Goal: Transaction & Acquisition: Purchase product/service

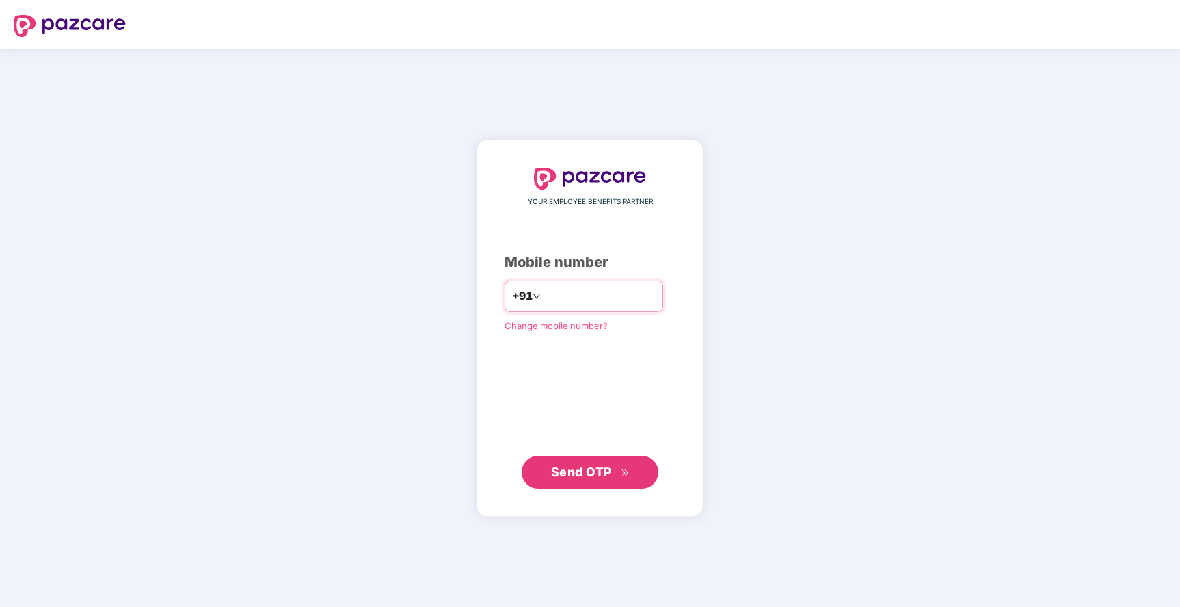
click at [590, 293] on input "number" at bounding box center [600, 296] width 112 height 22
type input "**********"
click at [591, 475] on span "Send OTP" at bounding box center [581, 471] width 61 height 14
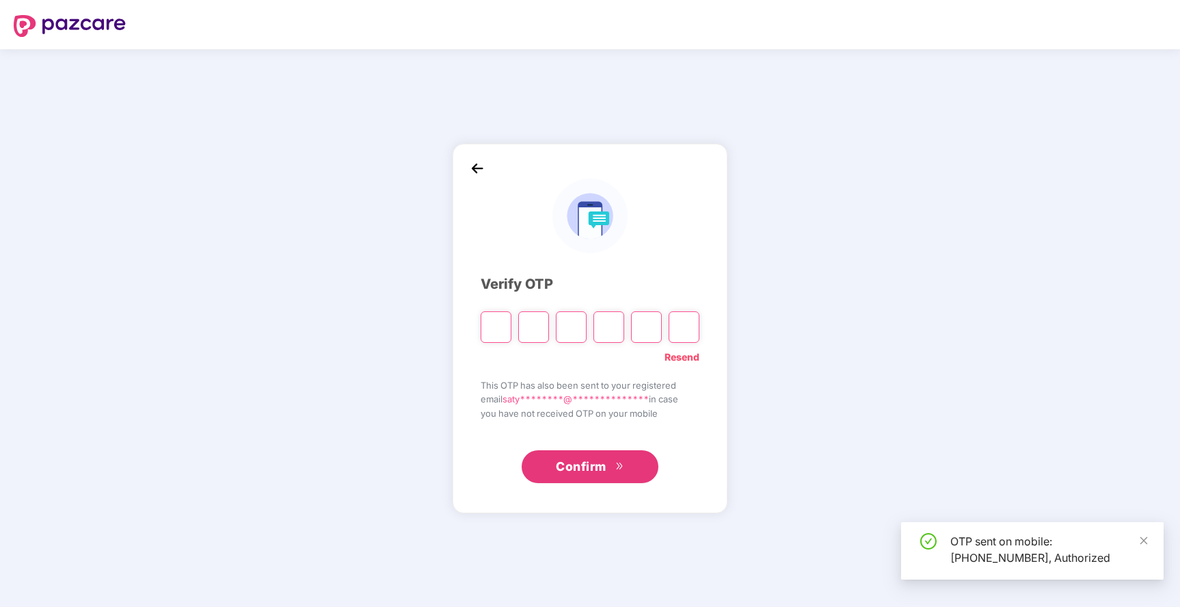
click at [498, 326] on input "Please enter verification code. Digit 1" at bounding box center [496, 326] width 31 height 31
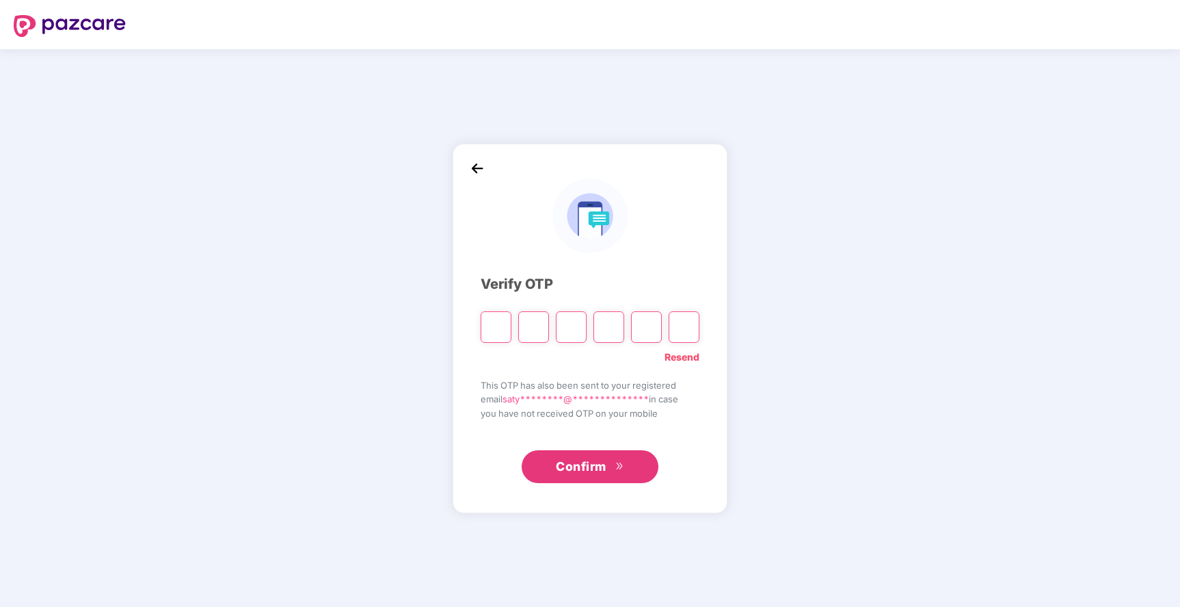
click at [494, 332] on input "Please enter verification code. Digit 1" at bounding box center [496, 326] width 31 height 31
type input "*"
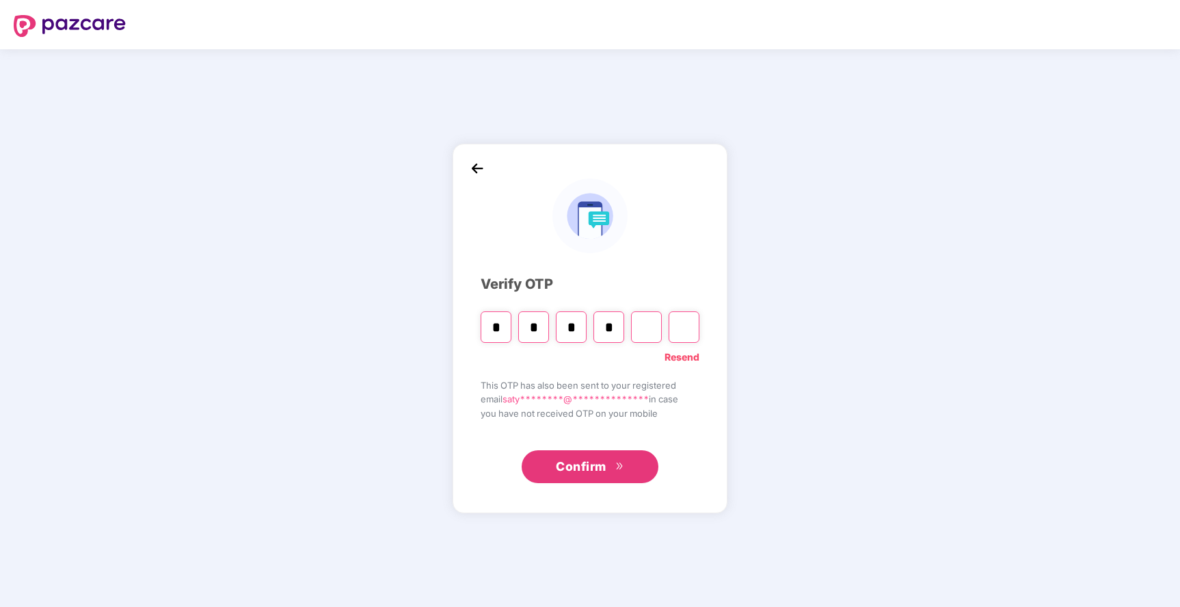
type input "*"
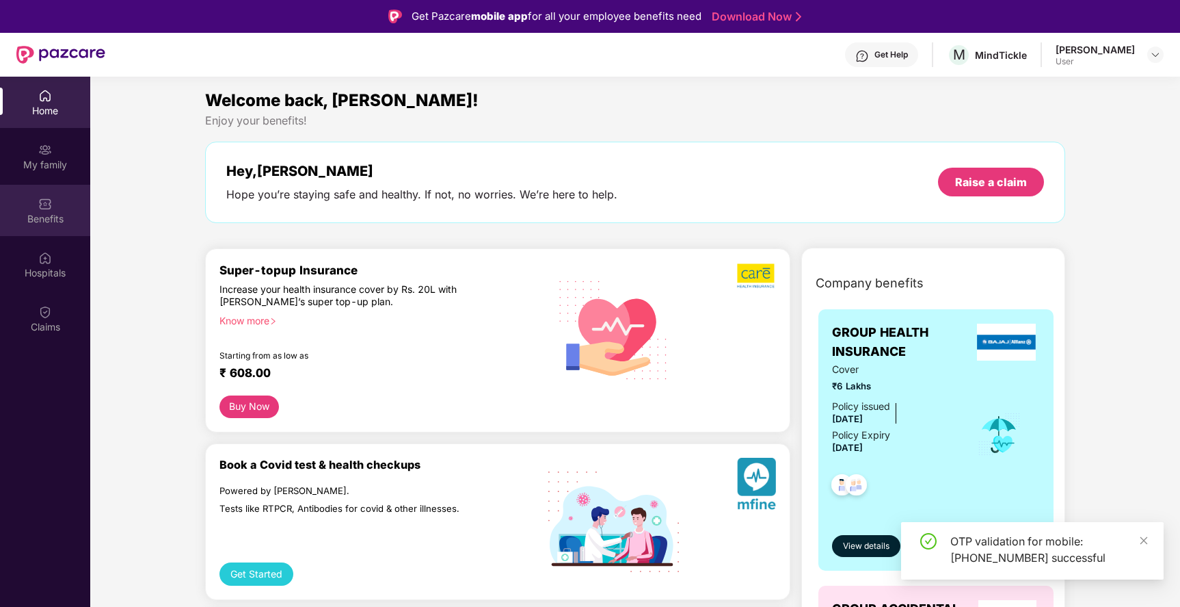
click at [42, 198] on img at bounding box center [45, 204] width 14 height 14
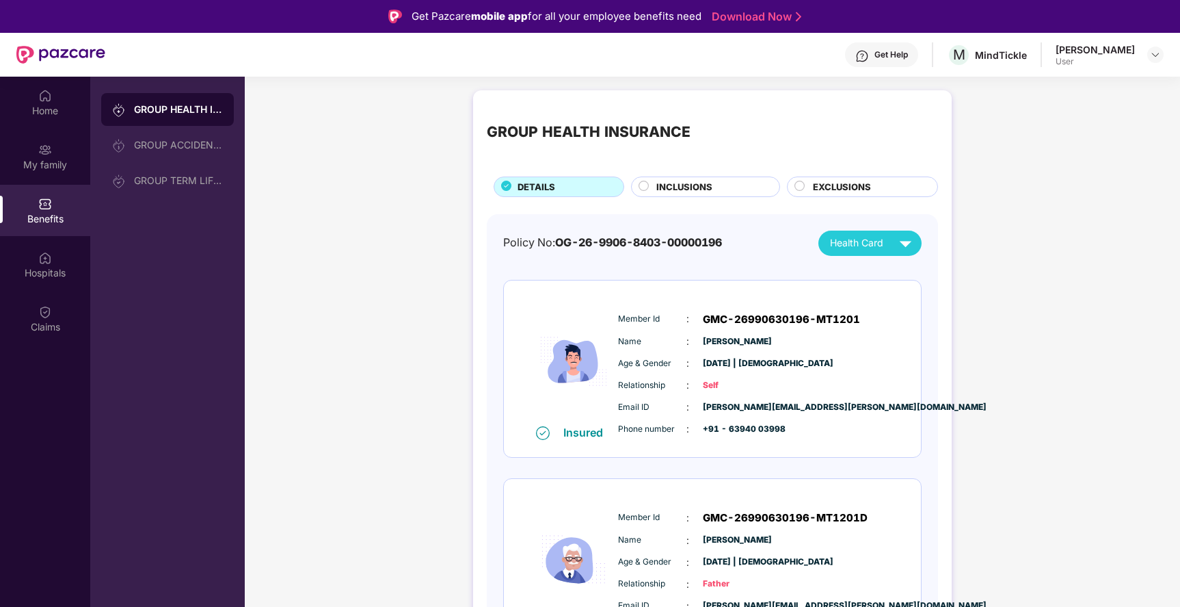
click at [669, 176] on div "INCLUSIONS" at bounding box center [705, 186] width 149 height 21
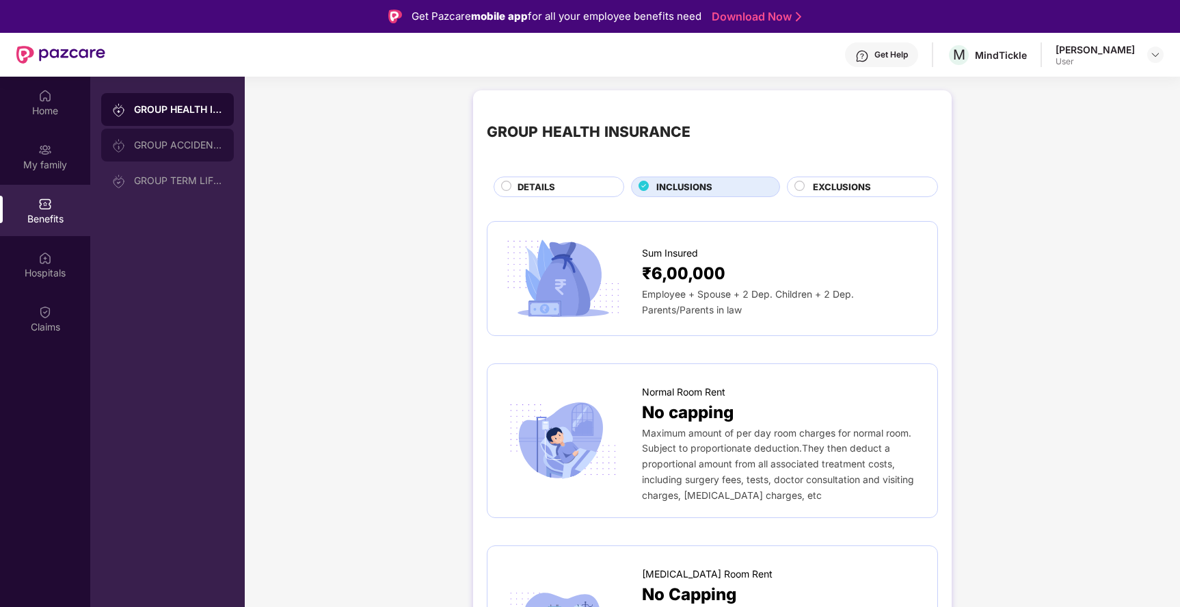
click at [135, 148] on div "GROUP ACCIDENTAL INSURANCE" at bounding box center [178, 145] width 89 height 11
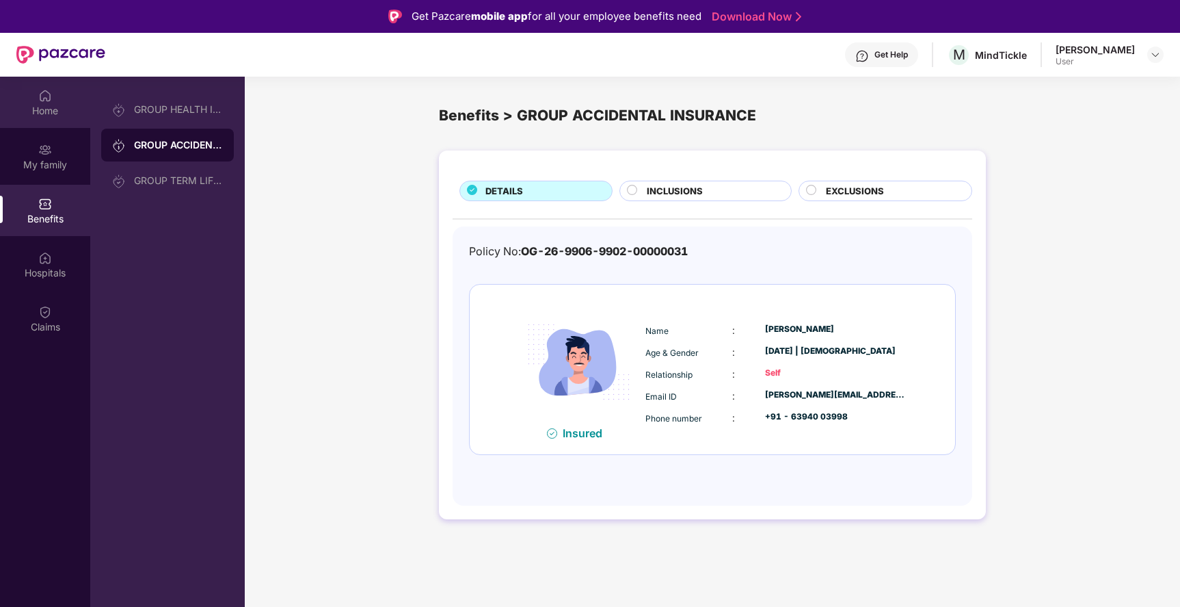
click at [51, 113] on div "Home" at bounding box center [45, 111] width 90 height 14
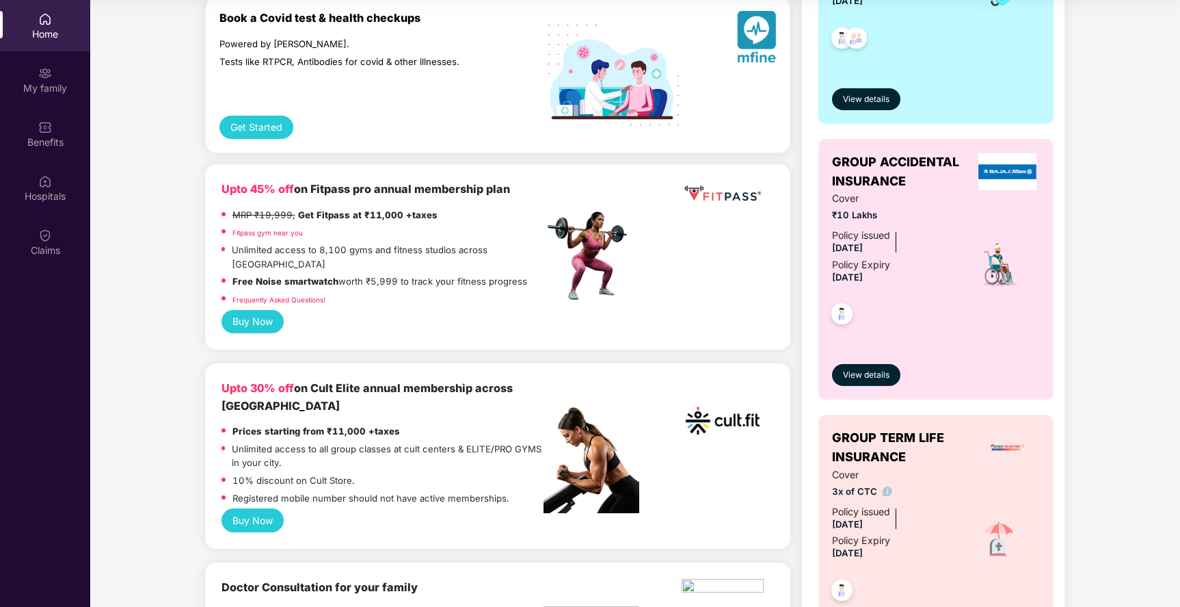
scroll to position [376, 0]
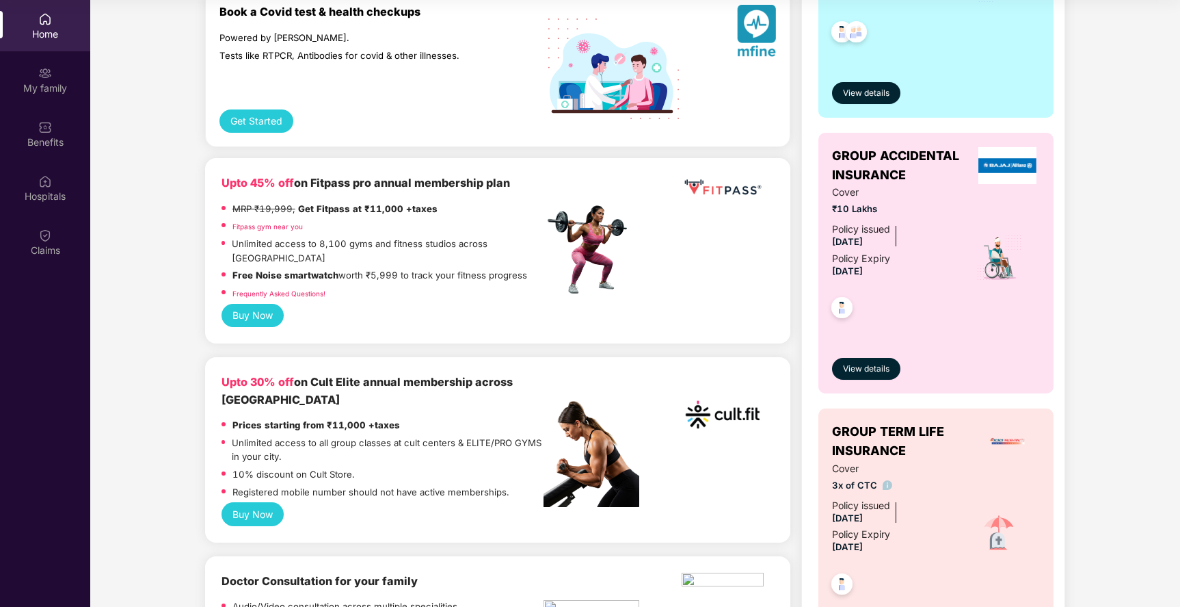
click at [259, 502] on button "Buy Now" at bounding box center [253, 513] width 62 height 23
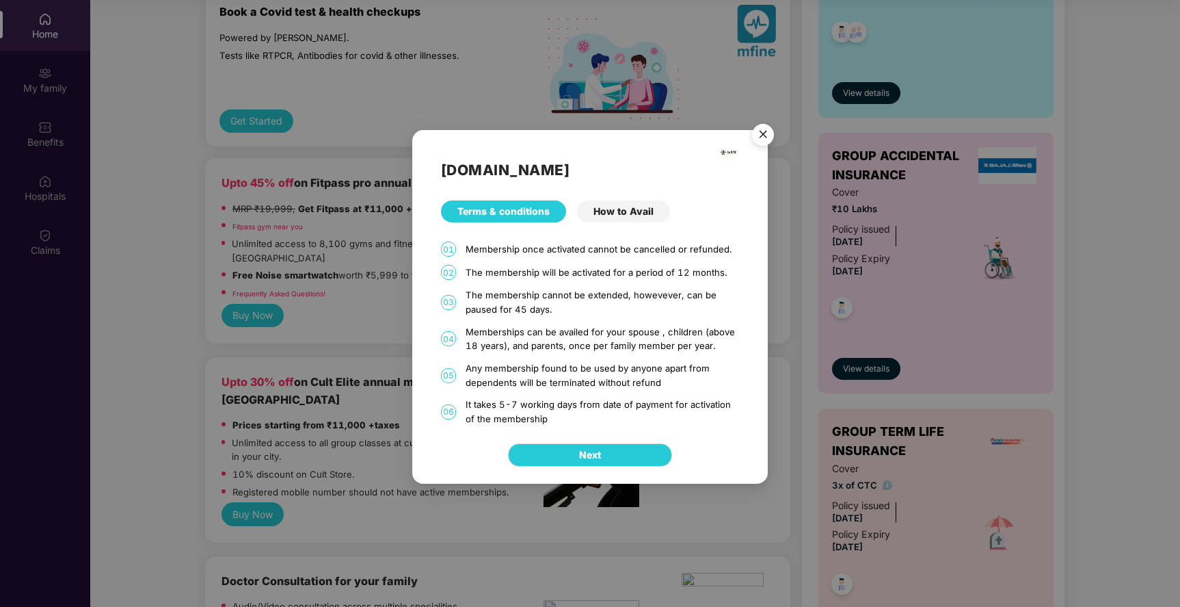
click at [639, 214] on div "How to Avail" at bounding box center [623, 211] width 93 height 22
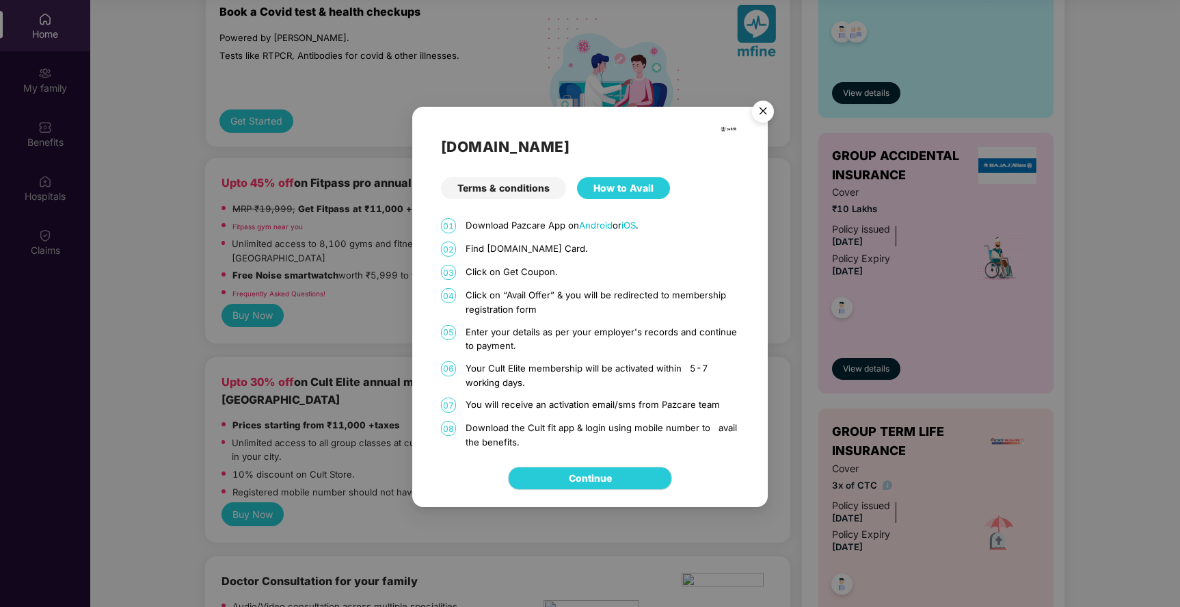
click at [489, 246] on p "Find [DOMAIN_NAME] Card." at bounding box center [603, 248] width 274 height 14
click at [508, 197] on div "Terms & conditions" at bounding box center [503, 188] width 125 height 22
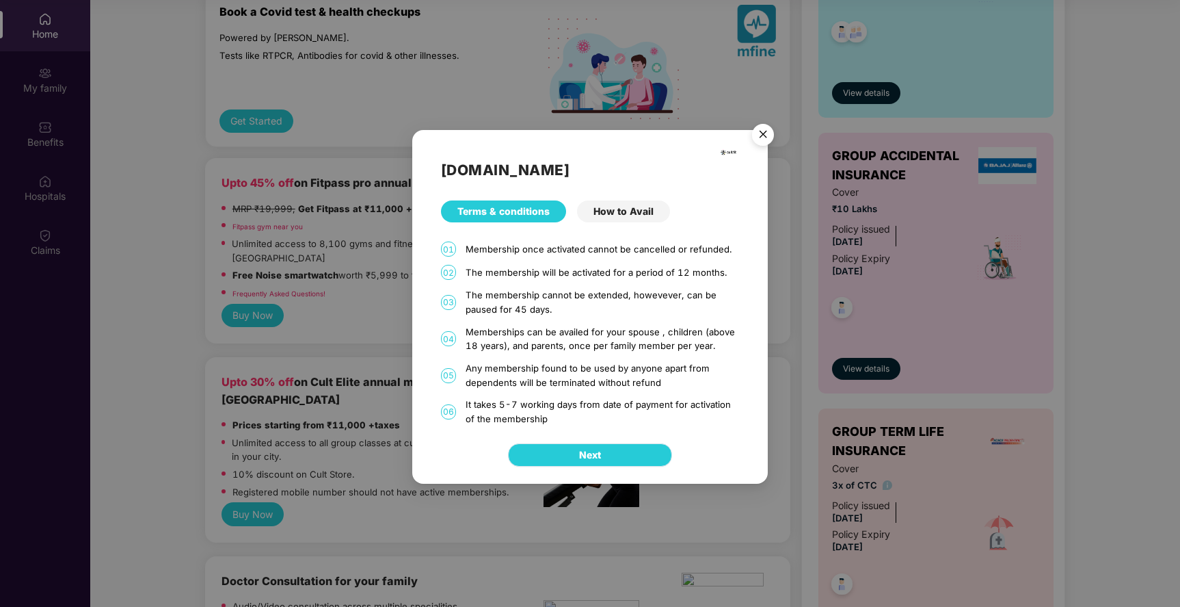
click at [617, 459] on button "Next" at bounding box center [590, 454] width 164 height 23
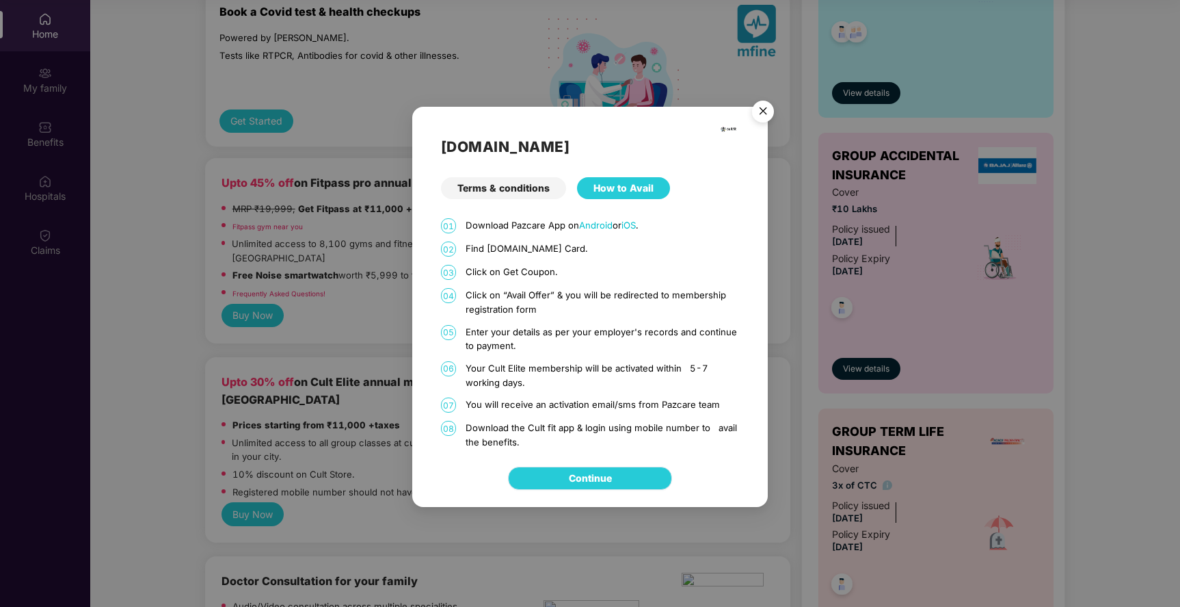
click at [591, 477] on link "Continue" at bounding box center [590, 478] width 43 height 15
